Goal: Task Accomplishment & Management: Complete application form

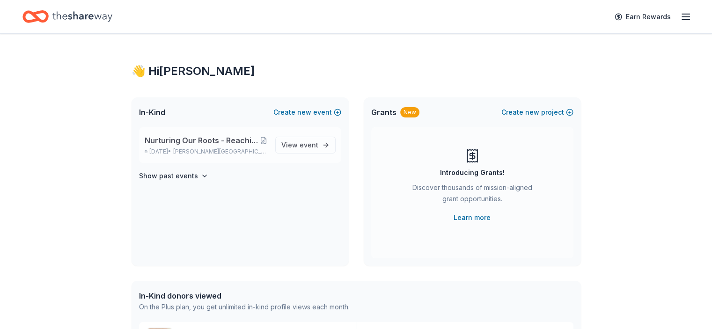
click at [197, 146] on span "Nurturing Our Roots - Reaching for the Sky Dougbe River School Gala 2025" at bounding box center [202, 140] width 115 height 11
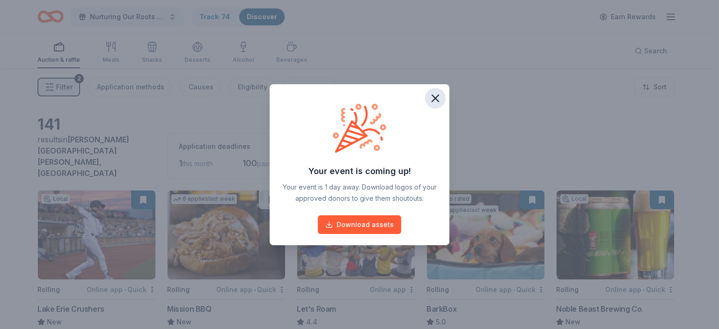
click at [434, 95] on icon "button" at bounding box center [435, 98] width 13 height 13
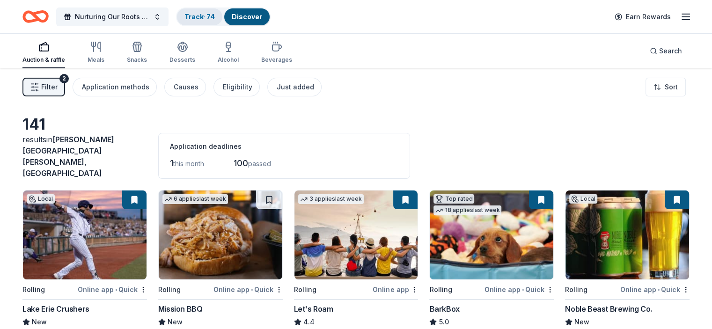
click at [215, 14] on link "Track · 74" at bounding box center [199, 17] width 30 height 8
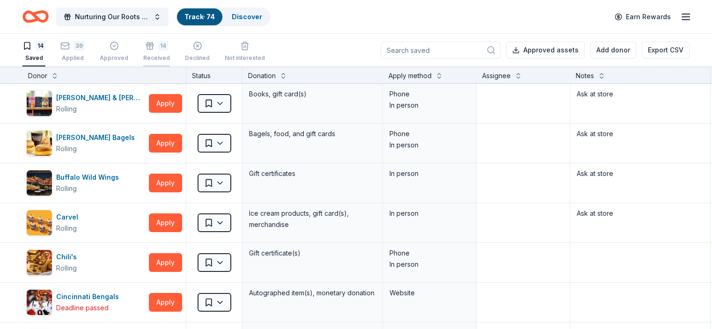
click at [168, 49] on div "14" at bounding box center [163, 45] width 10 height 9
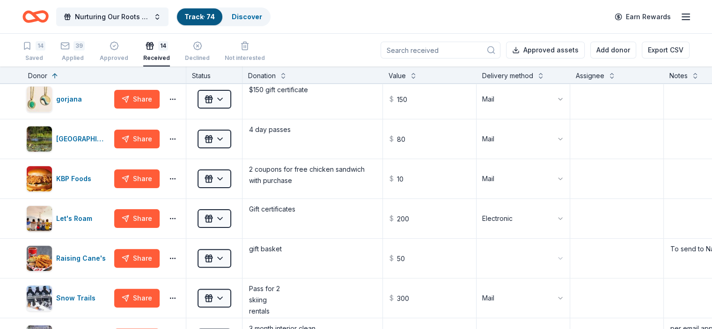
scroll to position [284, 0]
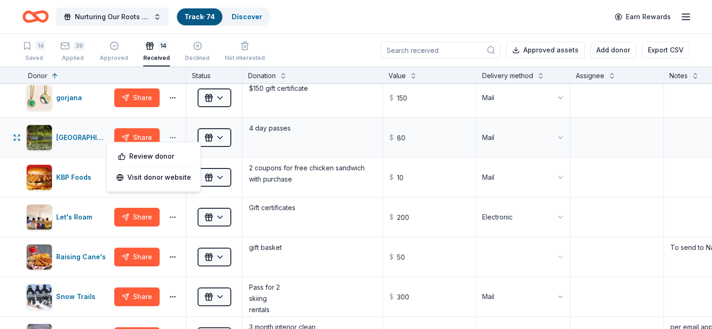
click at [182, 136] on button "button" at bounding box center [172, 137] width 19 height 7
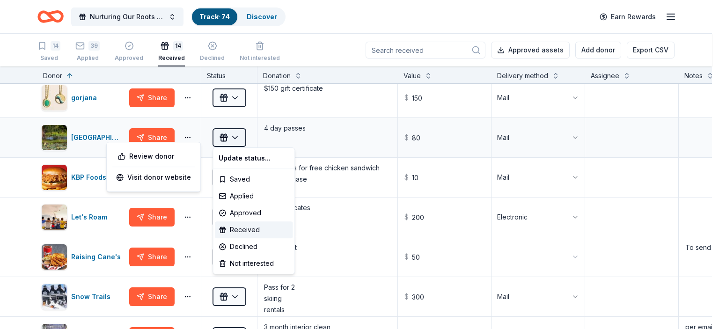
click at [231, 136] on html "Nurturing Our Roots - Reaching for the Sky Dougbe River School Gala 2025 Track …" at bounding box center [359, 164] width 719 height 329
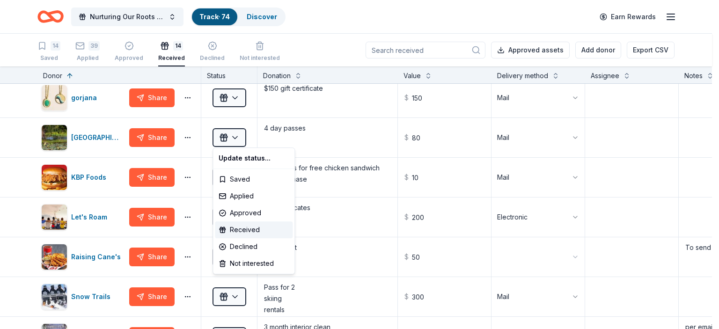
click at [106, 138] on html "Nurturing Our Roots - Reaching for the Sky Dougbe River School Gala 2025 Track …" at bounding box center [359, 164] width 719 height 329
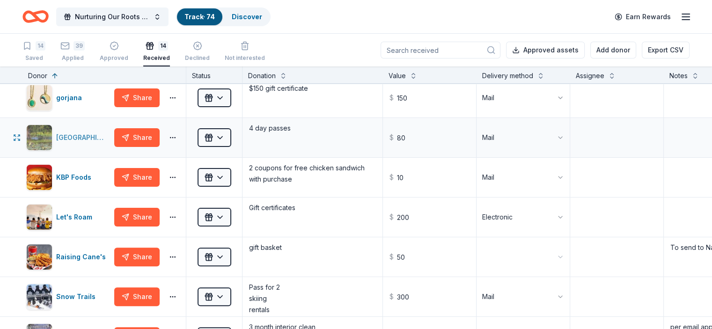
click at [52, 137] on img "button" at bounding box center [39, 137] width 25 height 25
click at [182, 214] on button "button" at bounding box center [172, 216] width 19 height 7
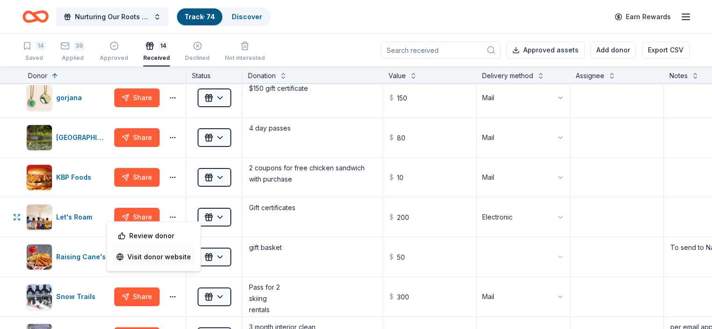
click at [185, 255] on link "Visit donor website" at bounding box center [153, 256] width 75 height 11
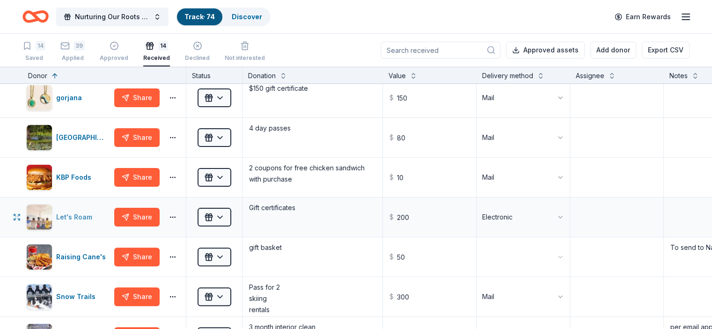
click at [81, 214] on div "Let's Roam" at bounding box center [76, 216] width 40 height 11
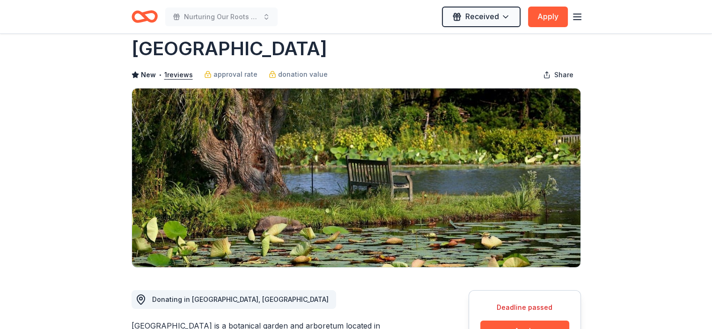
scroll to position [15, 0]
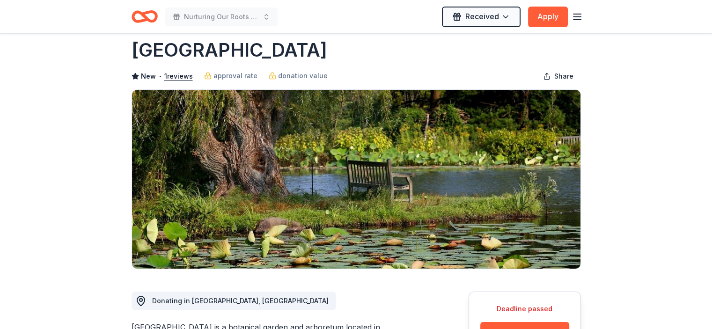
drag, startPoint x: 365, startPoint y: 50, endPoint x: 148, endPoint y: 61, distance: 217.8
click at [148, 61] on div "Holden Forests & Gardens" at bounding box center [355, 50] width 449 height 26
drag, startPoint x: 133, startPoint y: 46, endPoint x: 352, endPoint y: 43, distance: 218.5
click at [327, 43] on h1 "Holden Forests & Gardens" at bounding box center [229, 50] width 196 height 26
click at [366, 52] on div "Holden Forests & Gardens" at bounding box center [355, 50] width 449 height 26
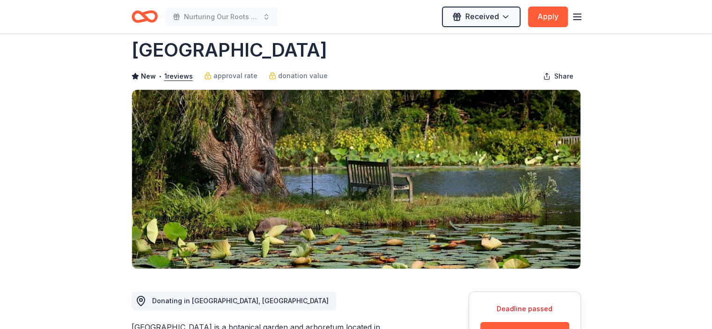
click at [327, 48] on h1 "Holden Forests & Gardens" at bounding box center [229, 50] width 196 height 26
drag, startPoint x: 372, startPoint y: 51, endPoint x: 113, endPoint y: 59, distance: 259.3
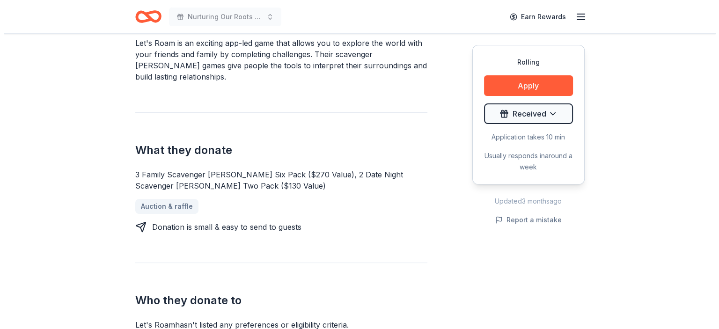
scroll to position [301, 0]
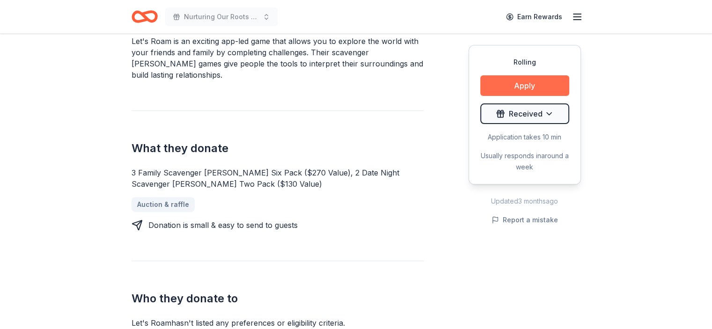
click at [514, 82] on button "Apply" at bounding box center [524, 85] width 89 height 21
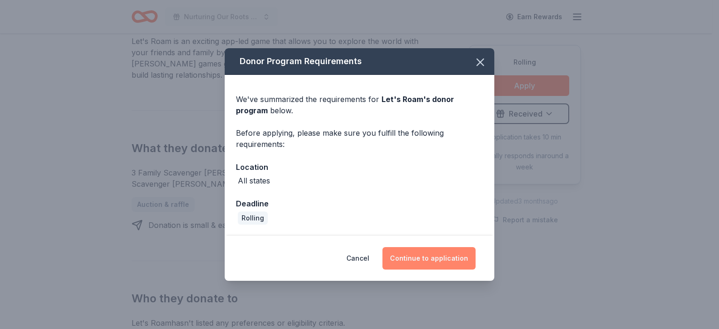
click at [409, 254] on button "Continue to application" at bounding box center [428, 258] width 93 height 22
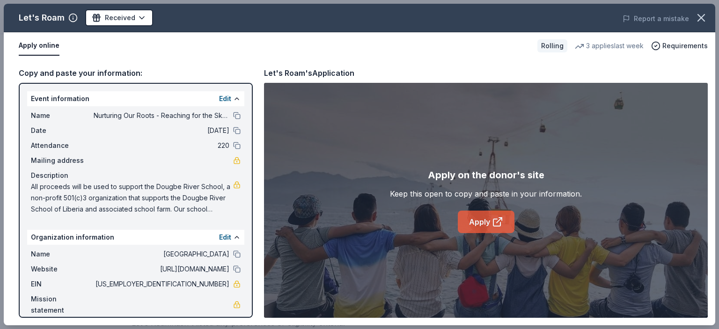
click at [468, 218] on link "Apply" at bounding box center [486, 222] width 57 height 22
